Goal: Find specific page/section: Find specific page/section

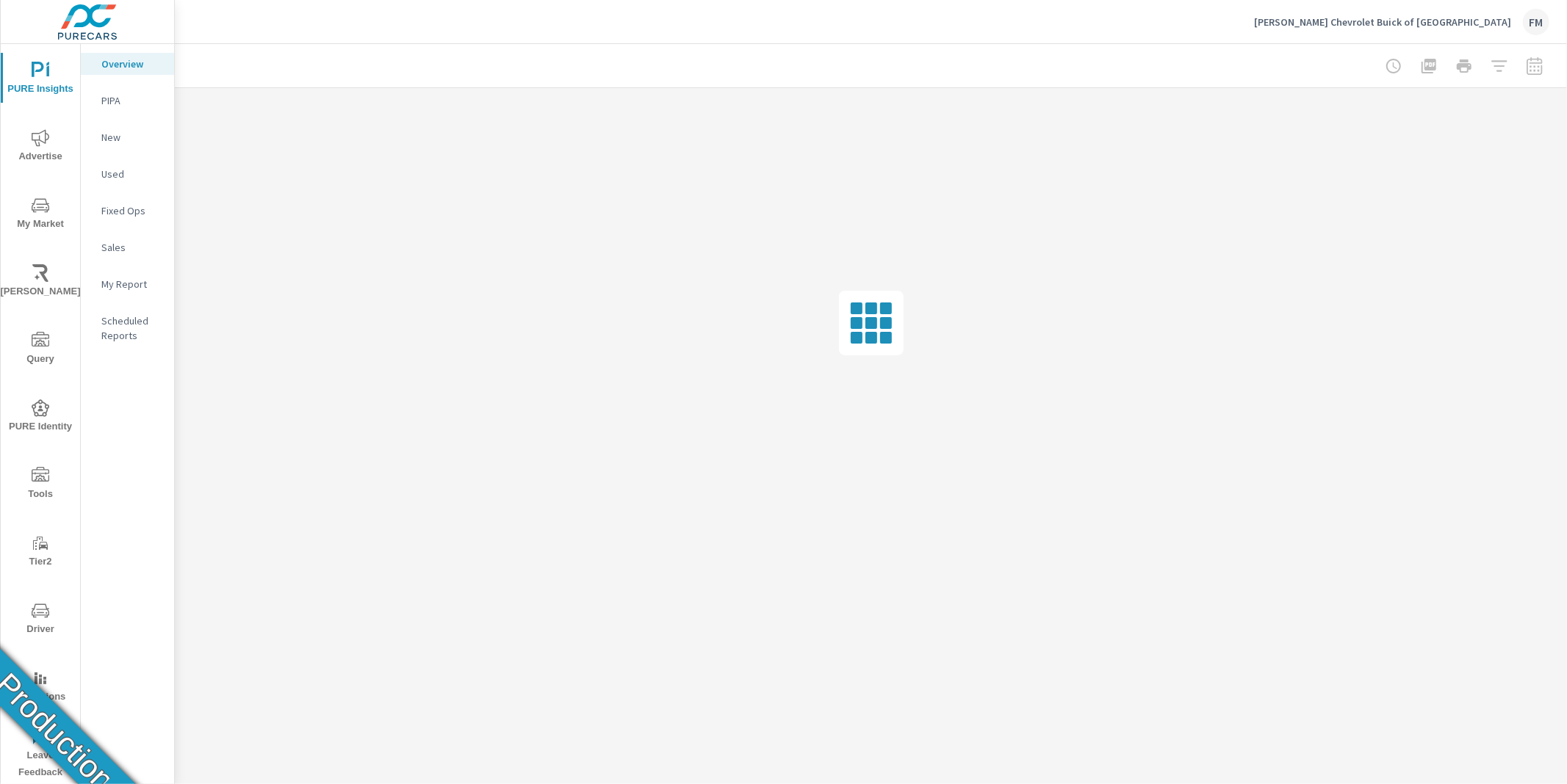
click at [33, 496] on span "Tools" at bounding box center [40, 485] width 71 height 36
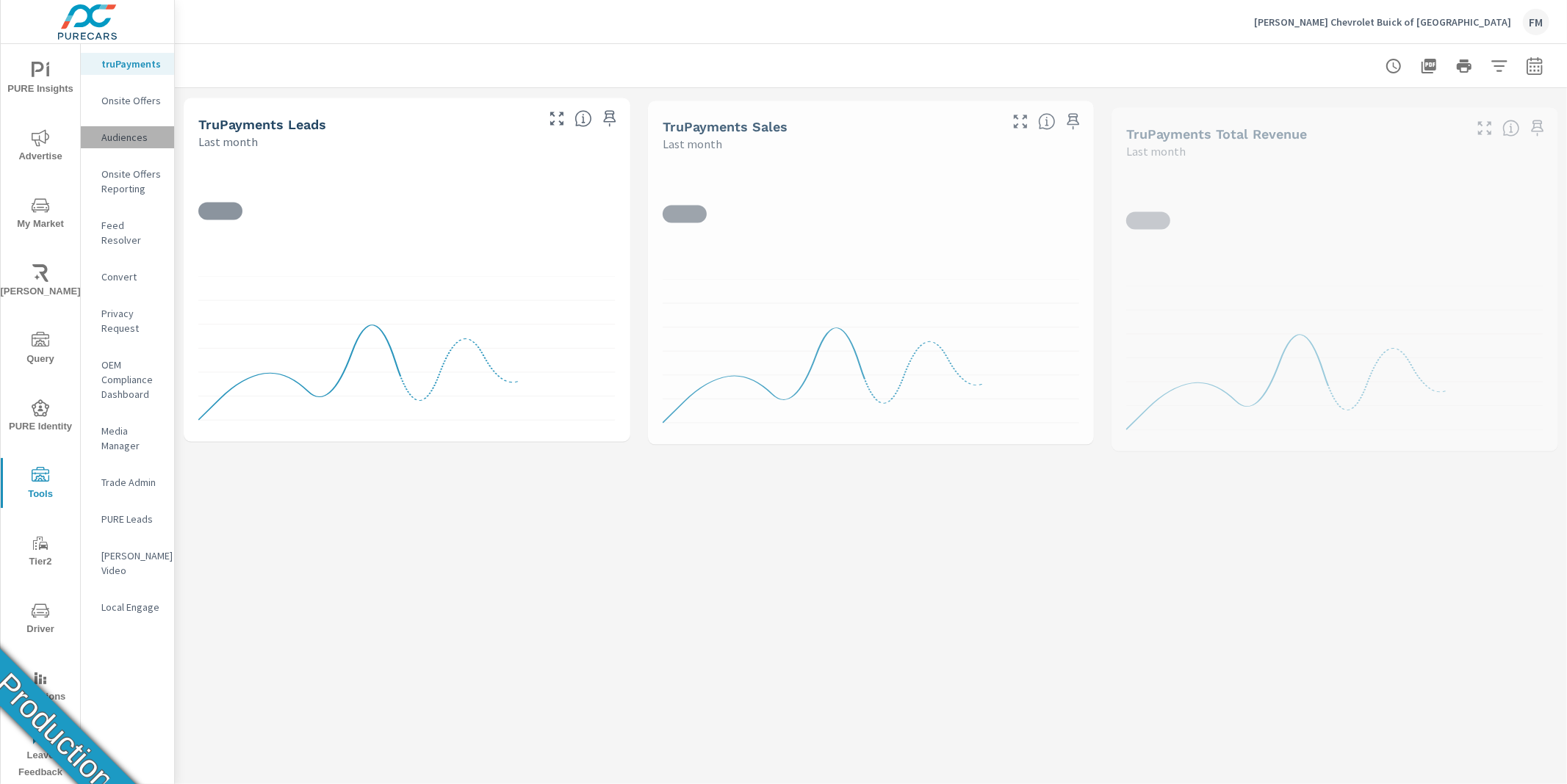
click at [133, 138] on p "Audiences" at bounding box center [132, 137] width 61 height 15
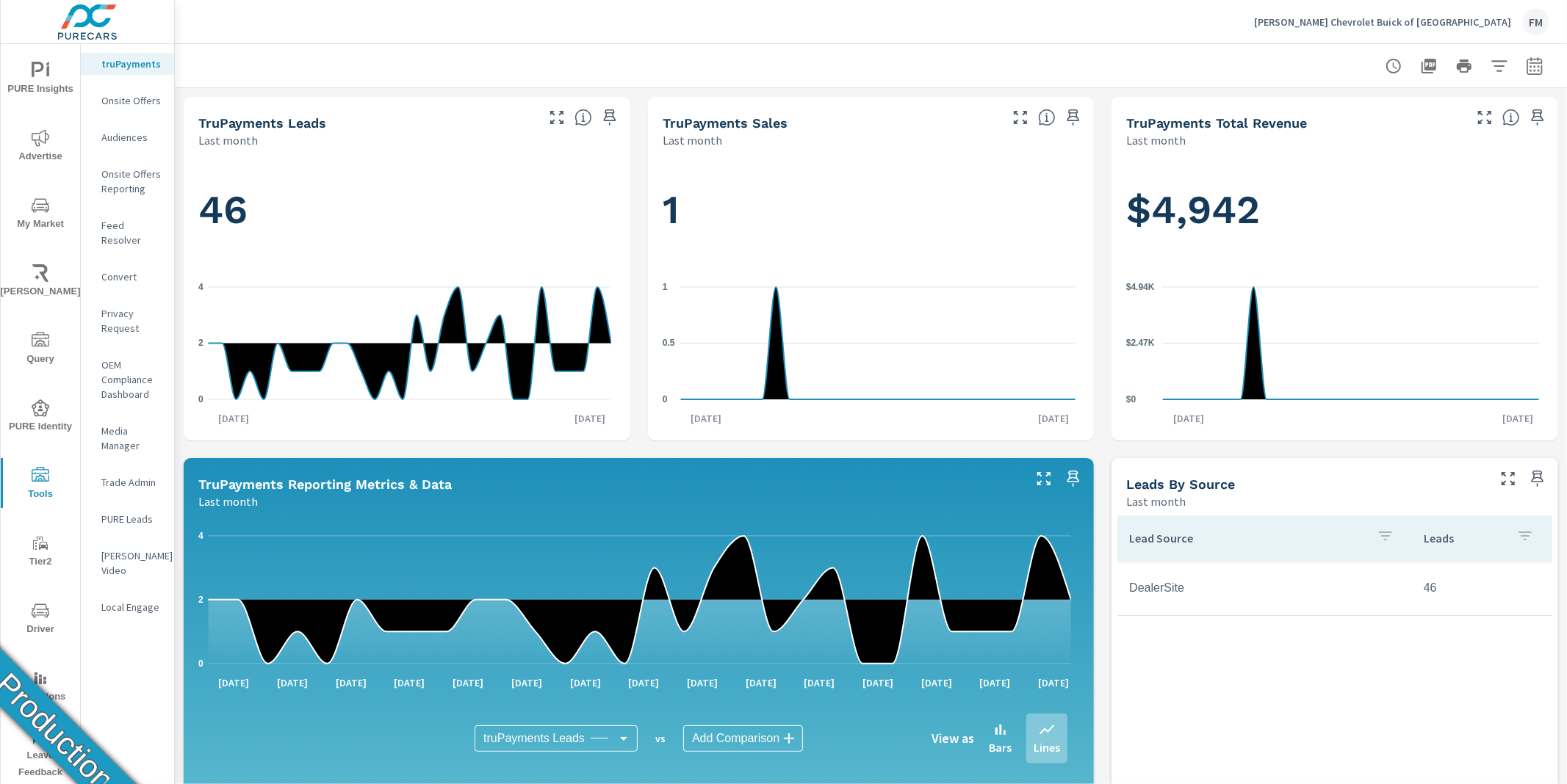
click at [40, 486] on span "Tools" at bounding box center [40, 485] width 71 height 36
click at [130, 137] on p "Audiences" at bounding box center [132, 137] width 61 height 15
